Goal: Find contact information: Find contact information

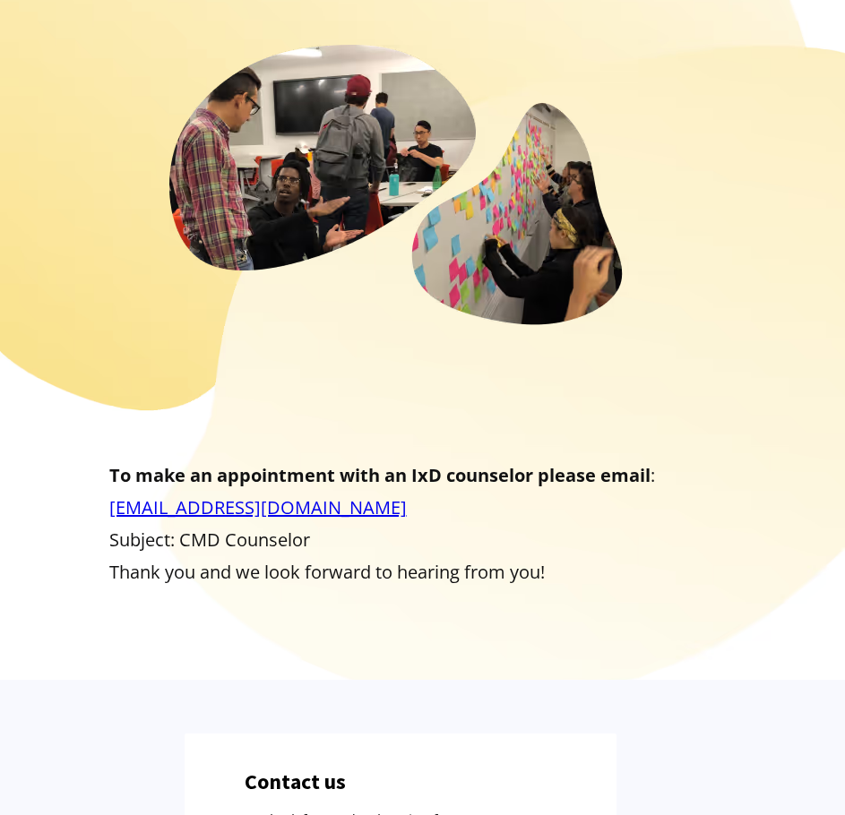
scroll to position [627, 0]
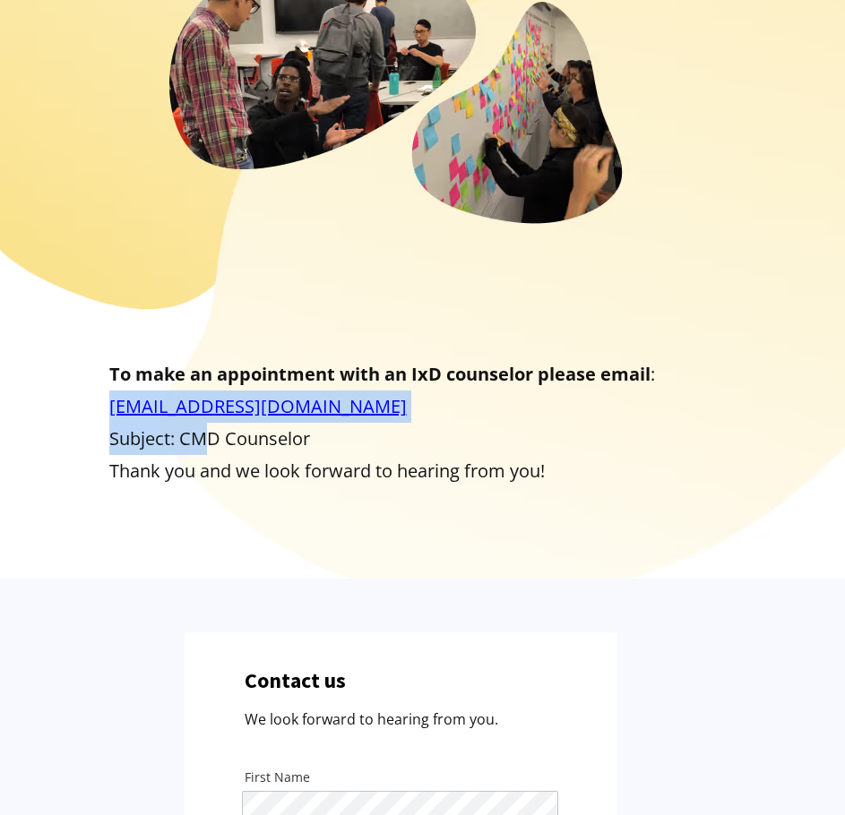
drag, startPoint x: 393, startPoint y: 416, endPoint x: 375, endPoint y: 436, distance: 26.0
click at [254, 437] on p "To make an appointment with an IxD counselor please email : counselingtransfer@…" at bounding box center [422, 422] width 627 height 129
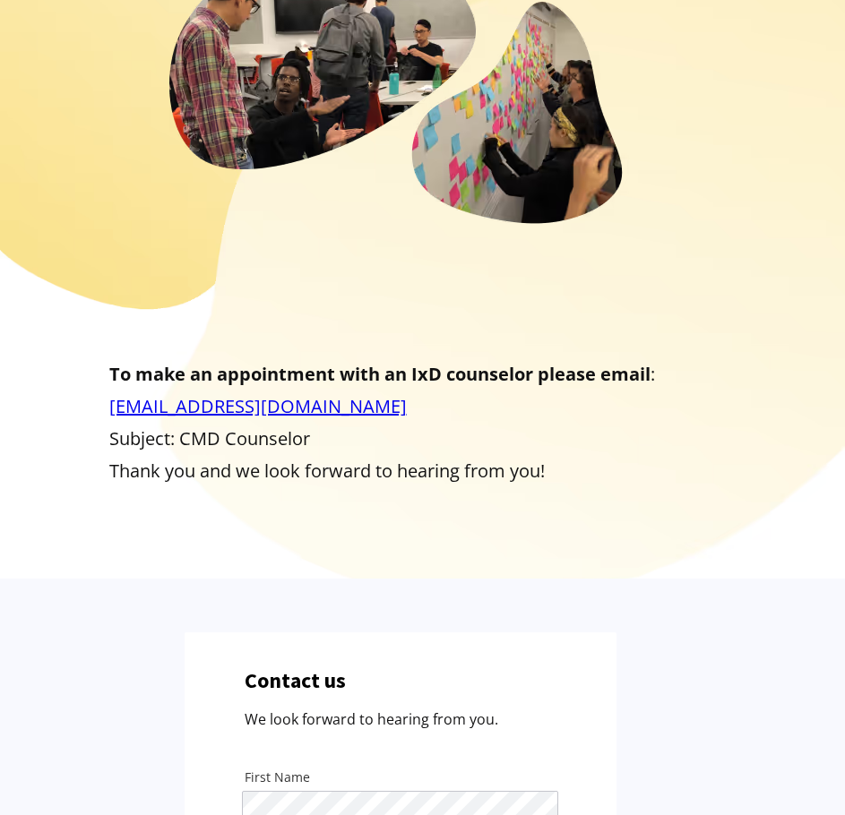
click at [375, 436] on p "To make an appointment with an IxD counselor please email : counselingtransfer@…" at bounding box center [422, 422] width 627 height 129
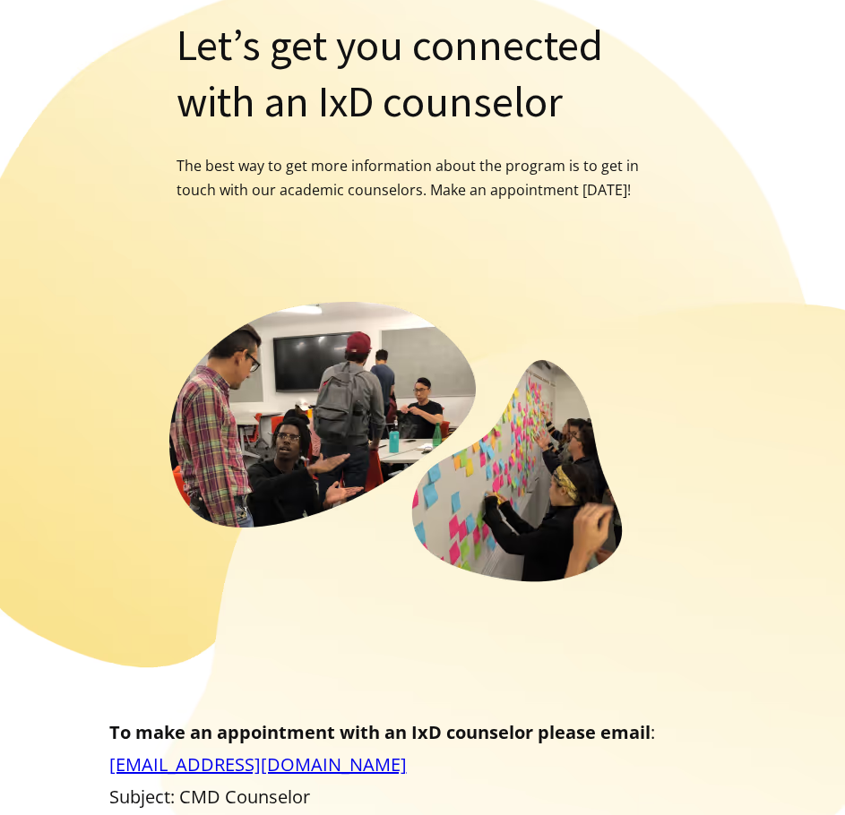
scroll to position [0, 0]
